Goal: Answer question/provide support

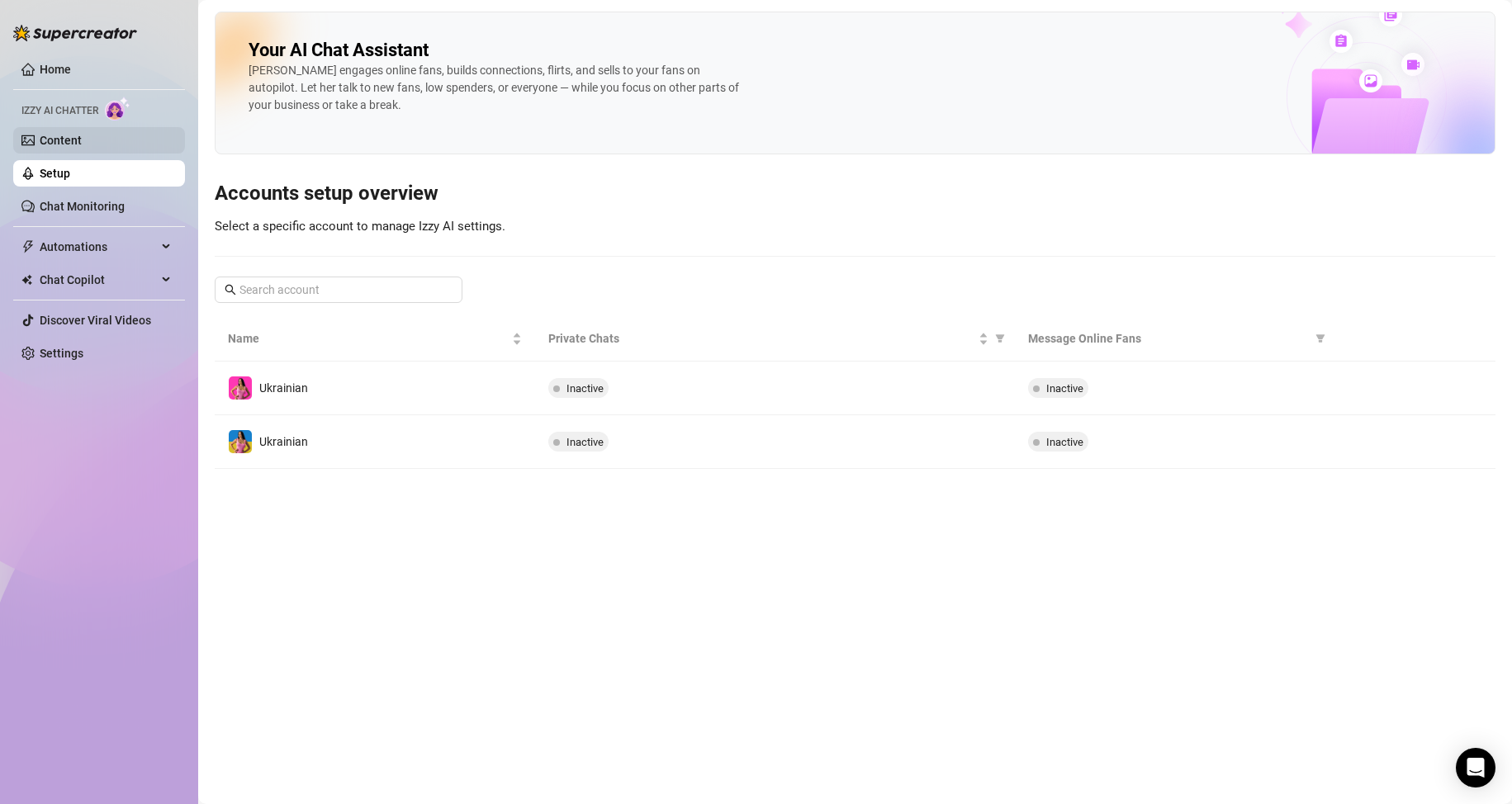
click at [82, 134] on link "Content" at bounding box center [60, 140] width 42 height 13
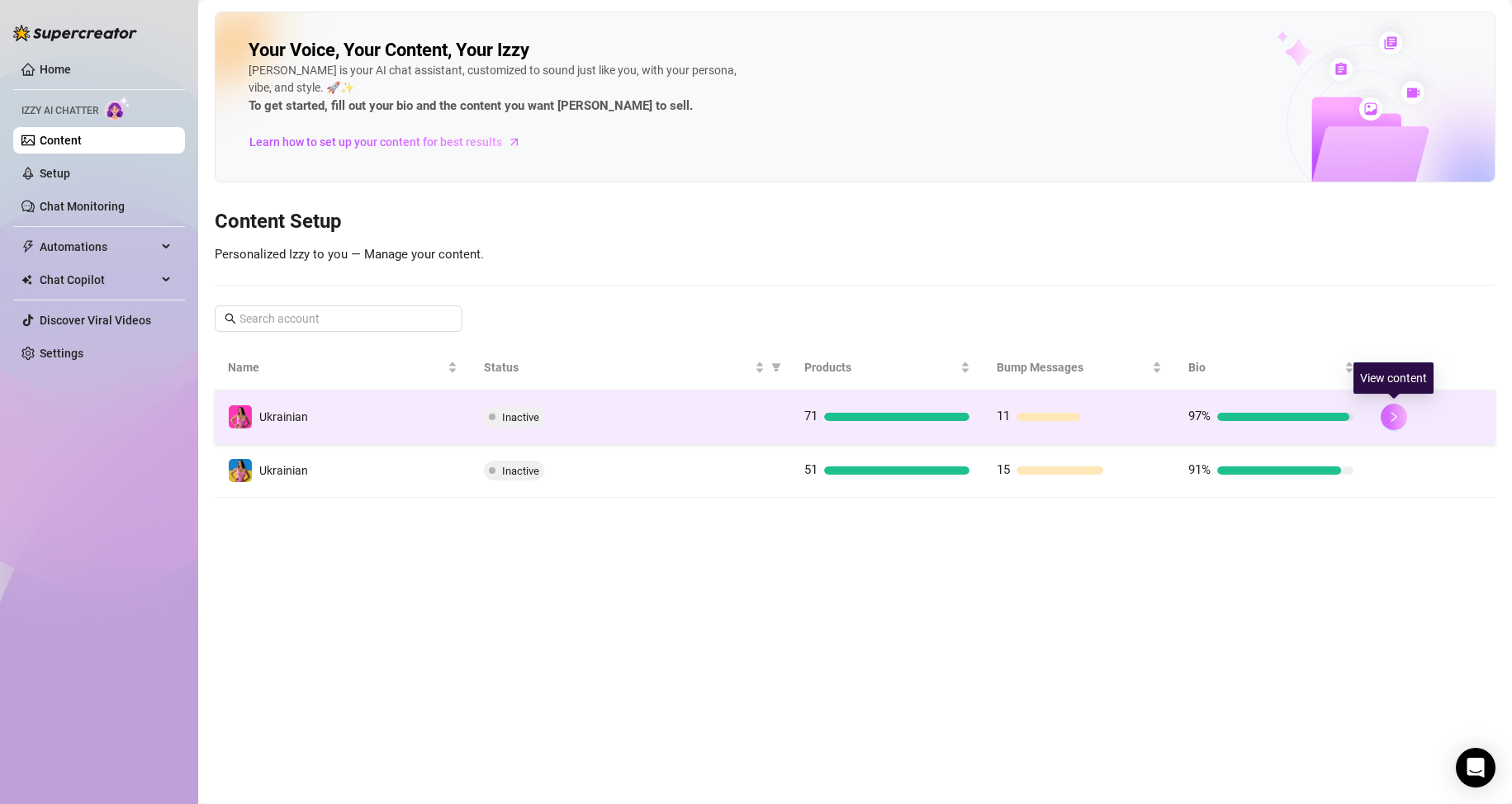
click at [1393, 420] on icon "right" at bounding box center [1394, 417] width 6 height 10
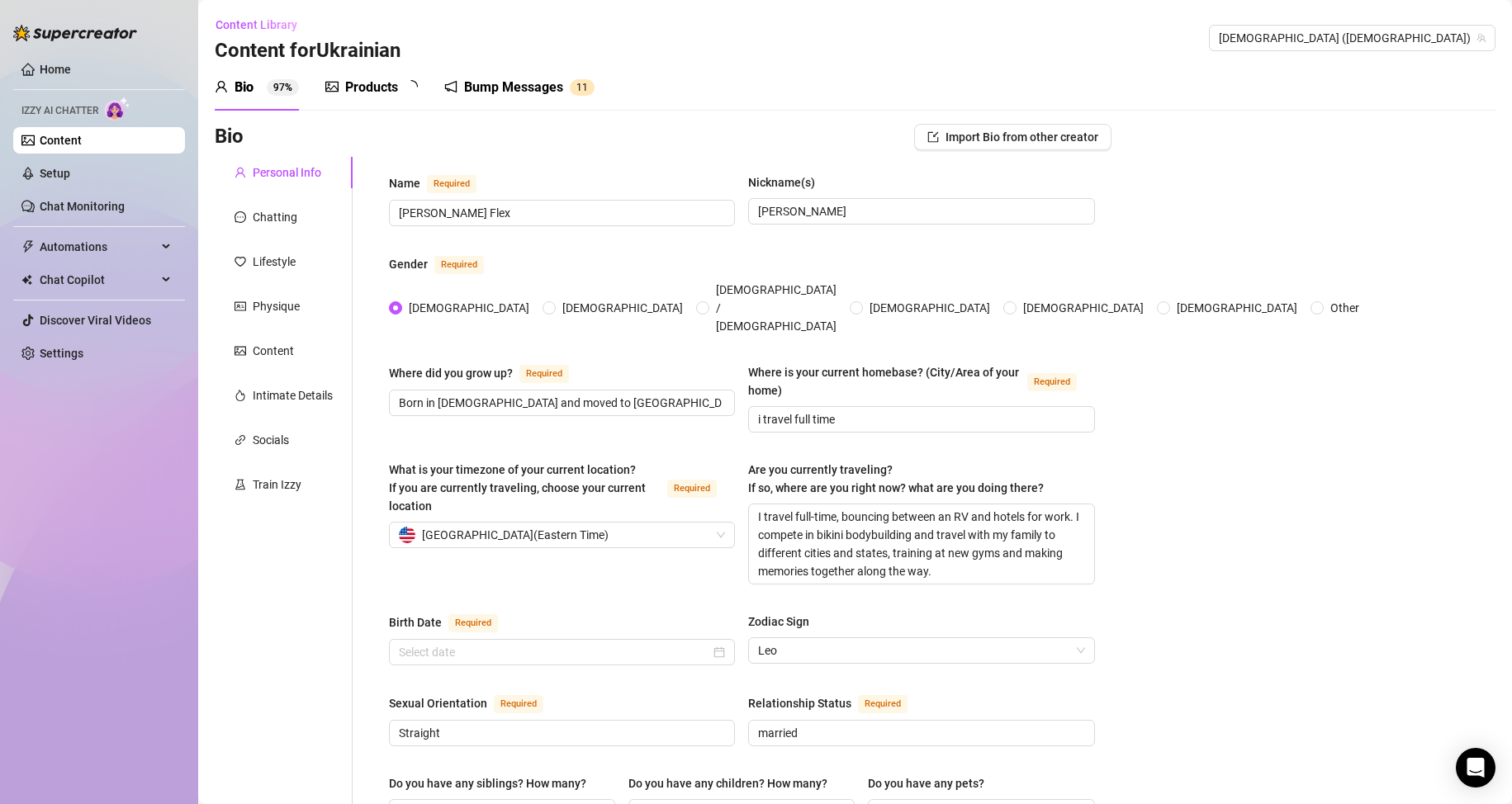
radio input "true"
type input "[DATE]"
click at [297, 486] on div "Train Izzy" at bounding box center [278, 484] width 49 height 18
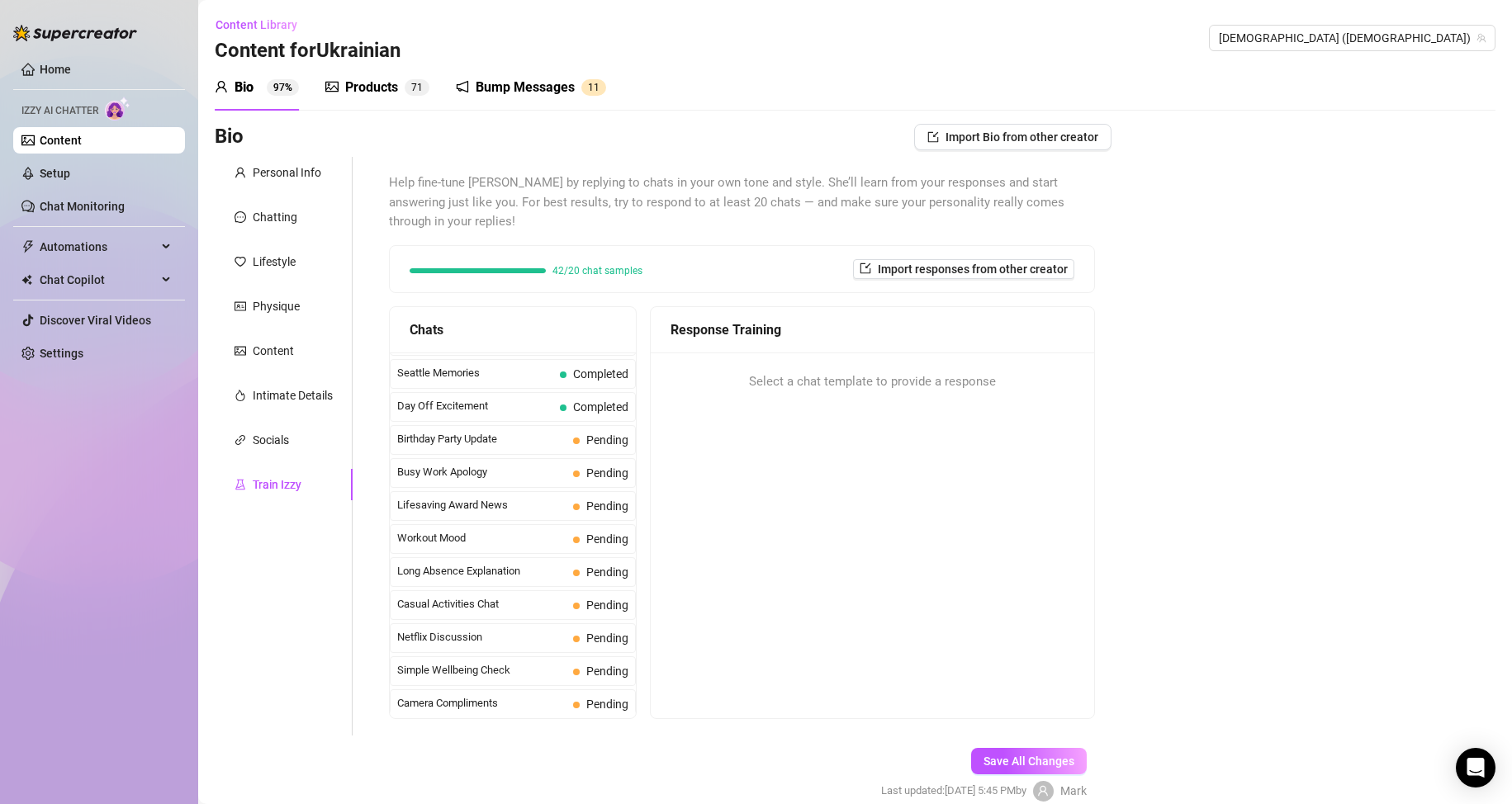
scroll to position [1320, 0]
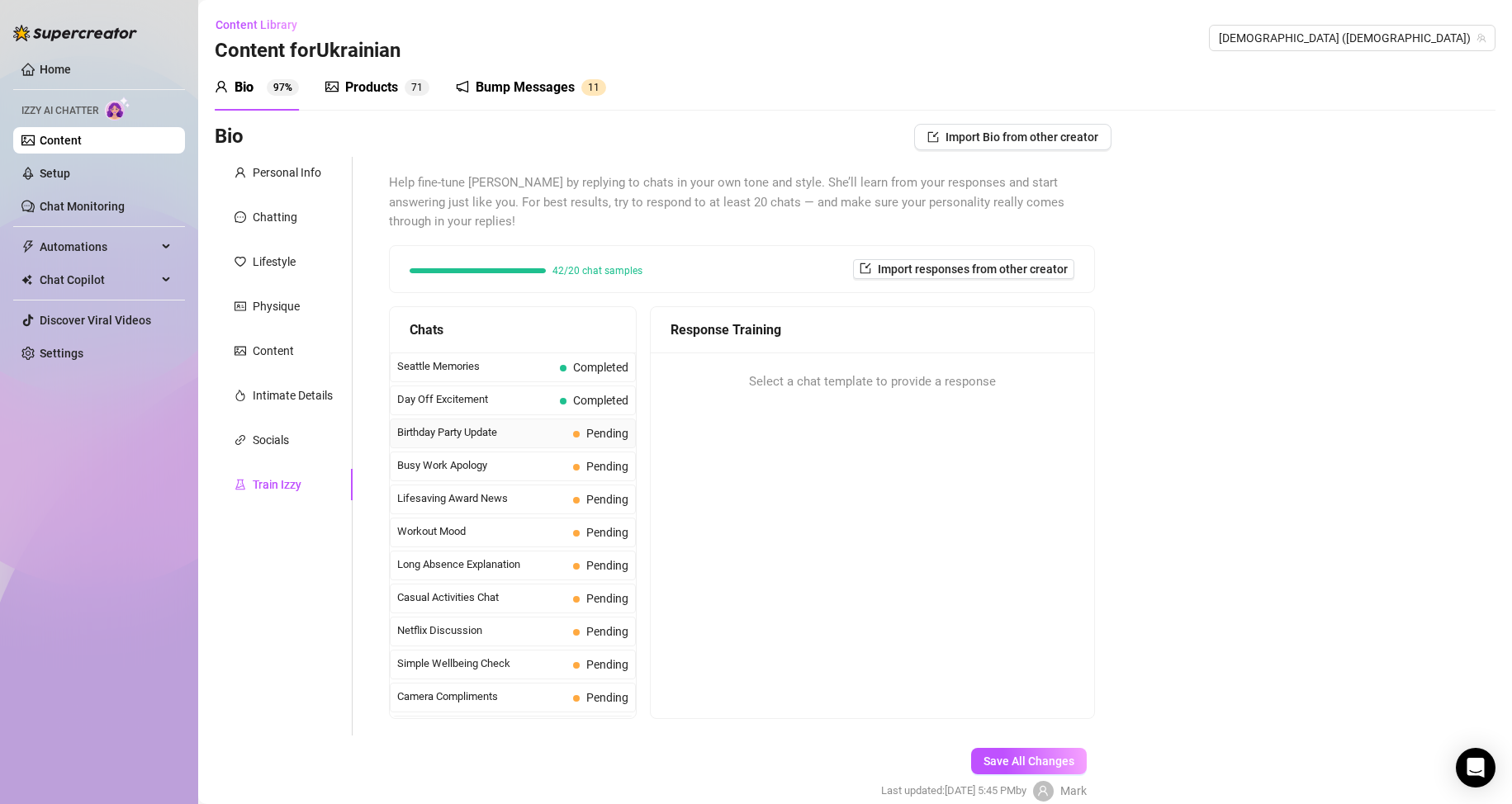
click at [525, 429] on span "Birthday Party Update" at bounding box center [482, 433] width 169 height 17
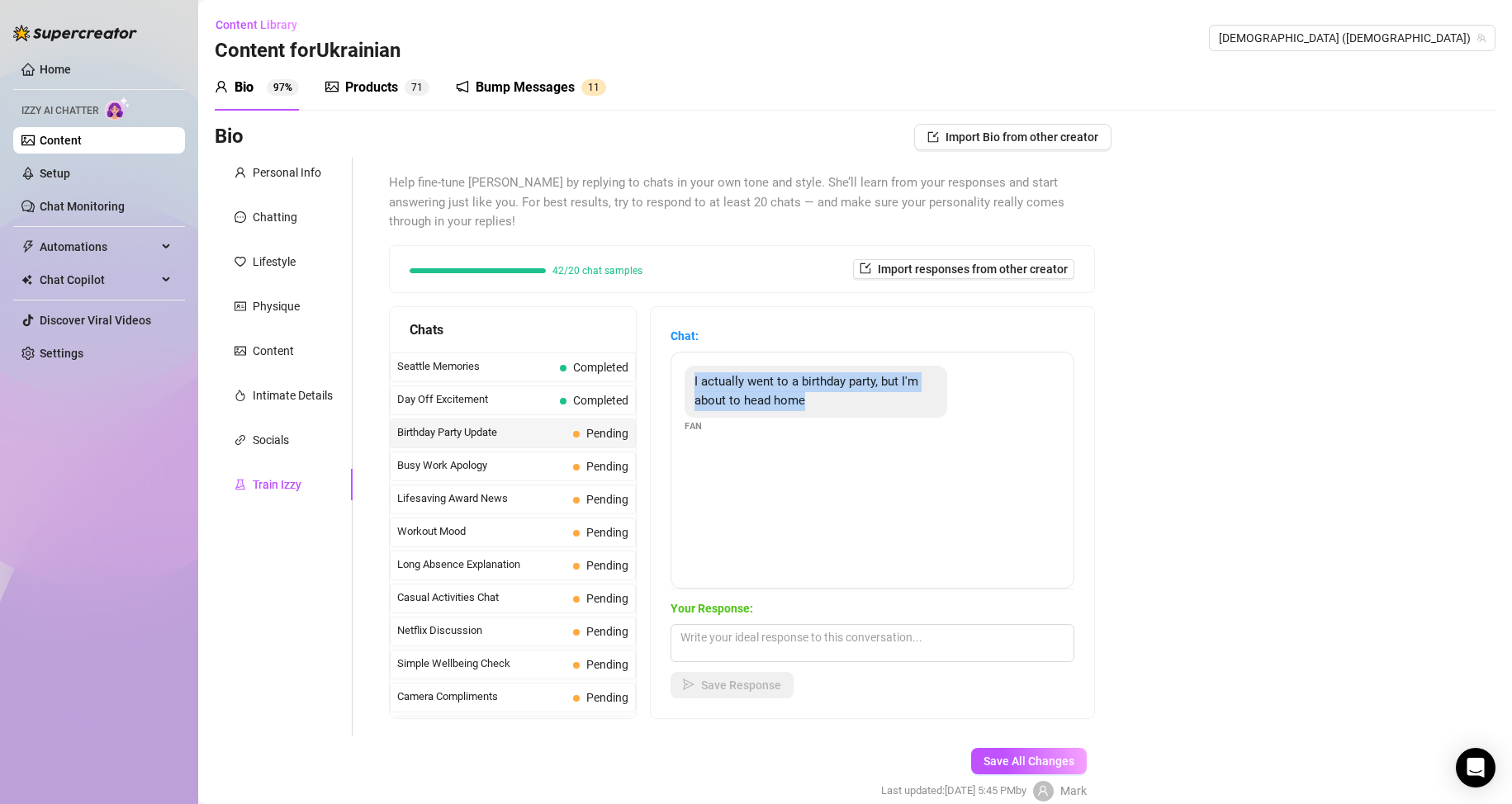
drag, startPoint x: 826, startPoint y: 400, endPoint x: 703, endPoint y: 381, distance: 124.5
click at [703, 381] on div "I actually went to a birthday party, but I'm about to head home" at bounding box center [816, 391] width 263 height 52
copy span "I actually went to a birthday party, but I'm about to head home"
click at [824, 647] on textarea at bounding box center [872, 643] width 404 height 38
paste textarea "Mmm… sounds like you had a fun night 👀 you gonna take that party mood home with…"
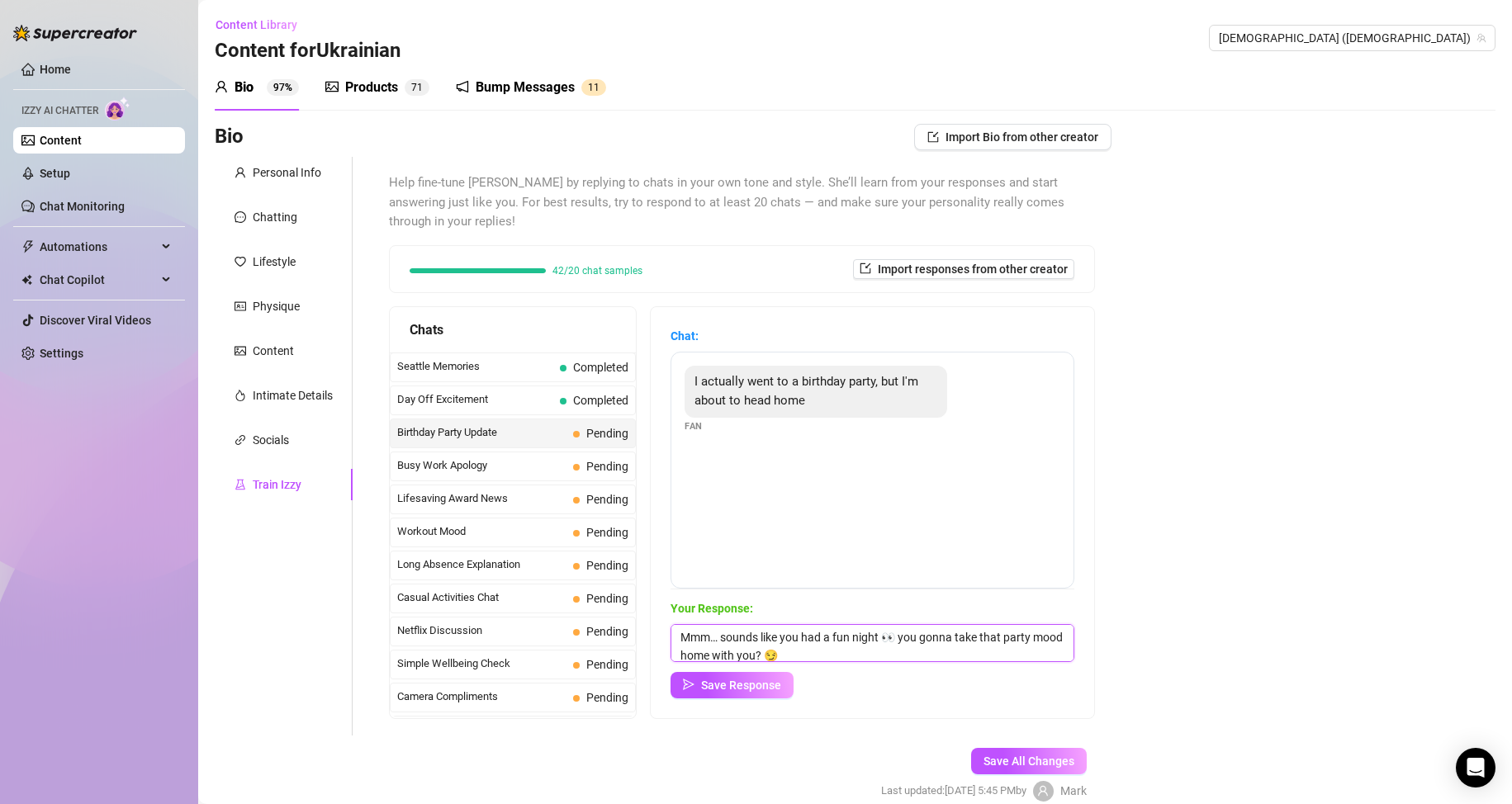
scroll to position [1, 0]
type textarea "Mmm… sounds like you had a fun night 👀 you gonna take that party mood home with…"
click at [777, 687] on span "Save Response" at bounding box center [740, 686] width 80 height 13
